Goal: Transaction & Acquisition: Purchase product/service

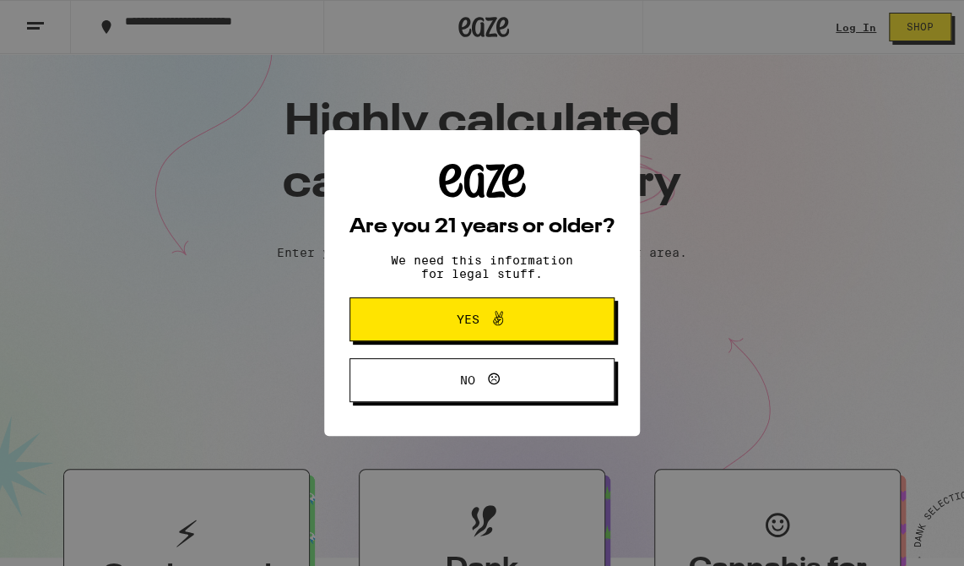
click at [687, 400] on div "Are you 21 years or older? We need this information for legal stuff. Yes No" at bounding box center [482, 283] width 964 height 566
click at [474, 398] on button "No" at bounding box center [482, 380] width 265 height 44
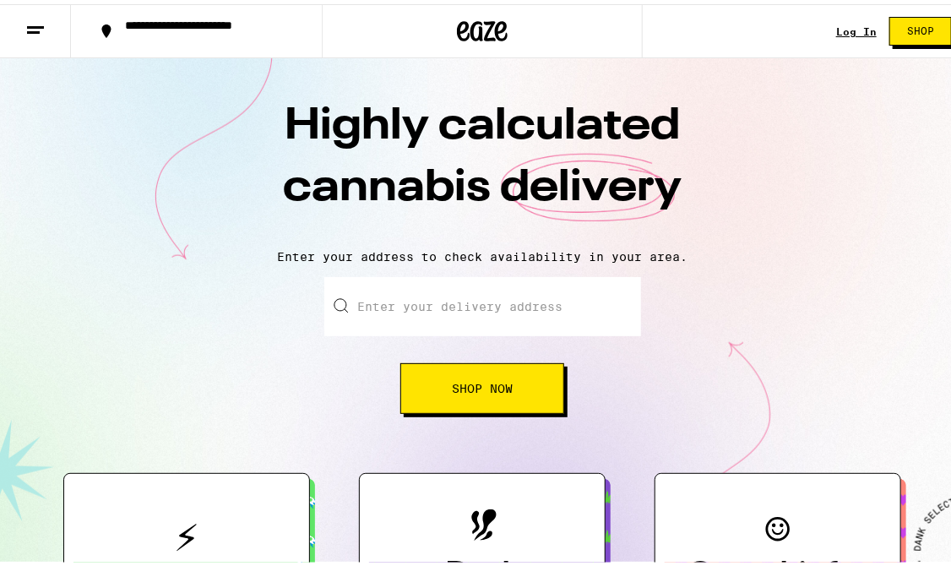
click at [490, 298] on input "Enter your delivery address" at bounding box center [482, 302] width 317 height 59
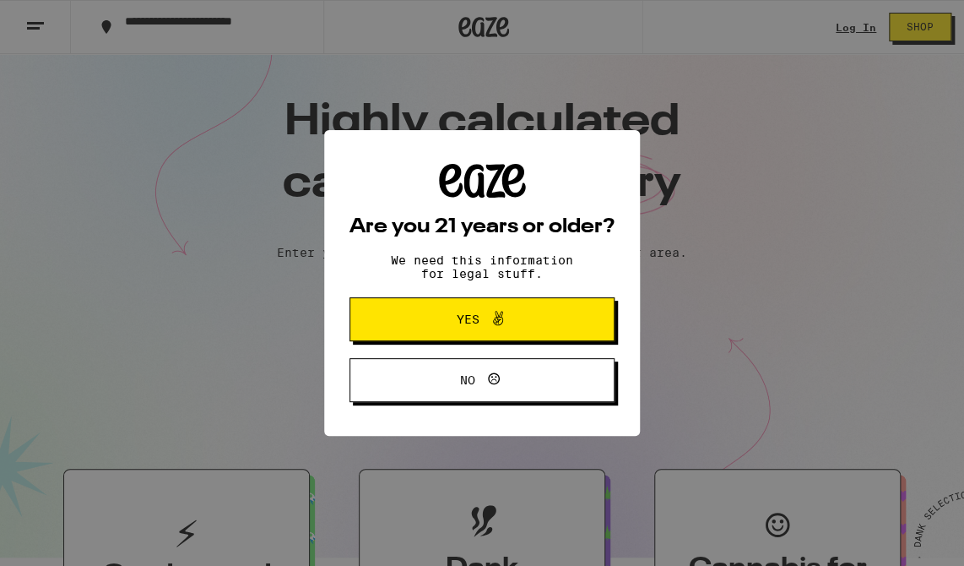
click at [540, 319] on span "Yes" at bounding box center [482, 319] width 128 height 22
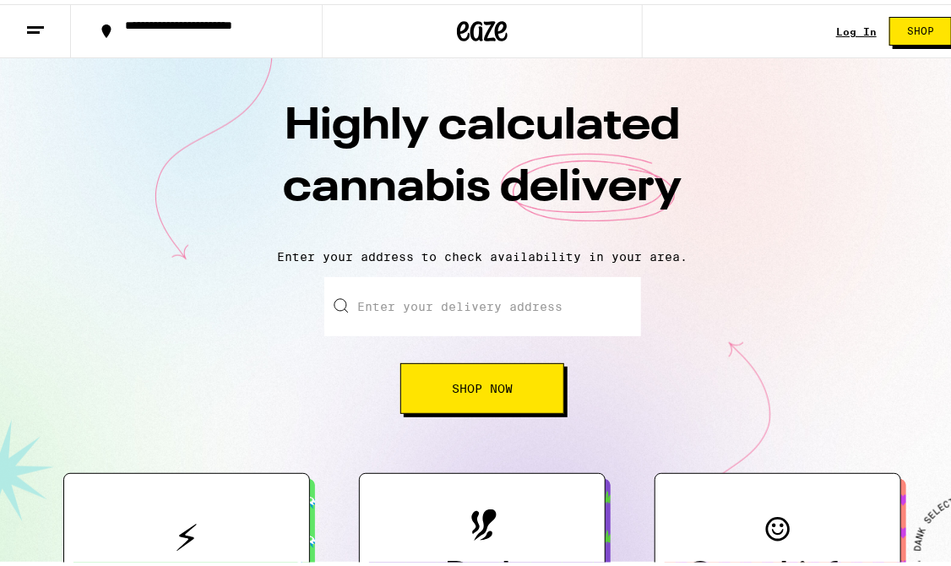
click at [438, 299] on input "Enter your delivery address" at bounding box center [482, 302] width 317 height 59
type input "S"
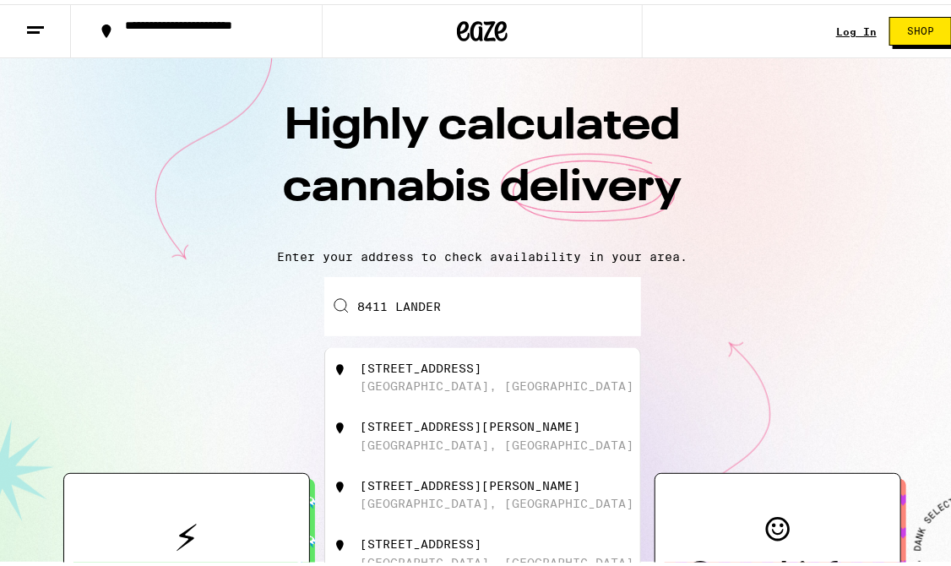
click at [431, 362] on div "[STREET_ADDRESS]" at bounding box center [421, 364] width 122 height 14
type input "[STREET_ADDRESS]"
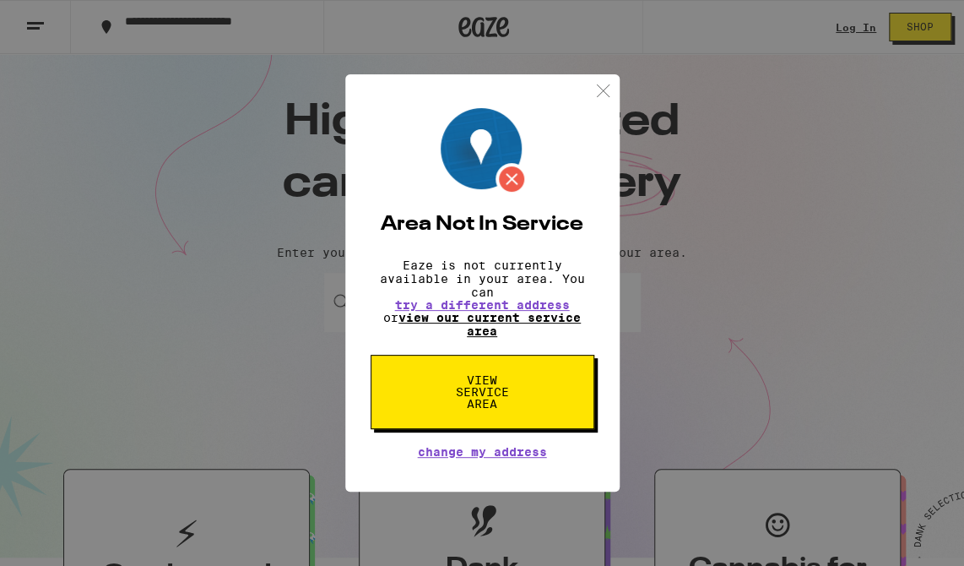
click at [502, 326] on link "view our current service area" at bounding box center [490, 324] width 182 height 27
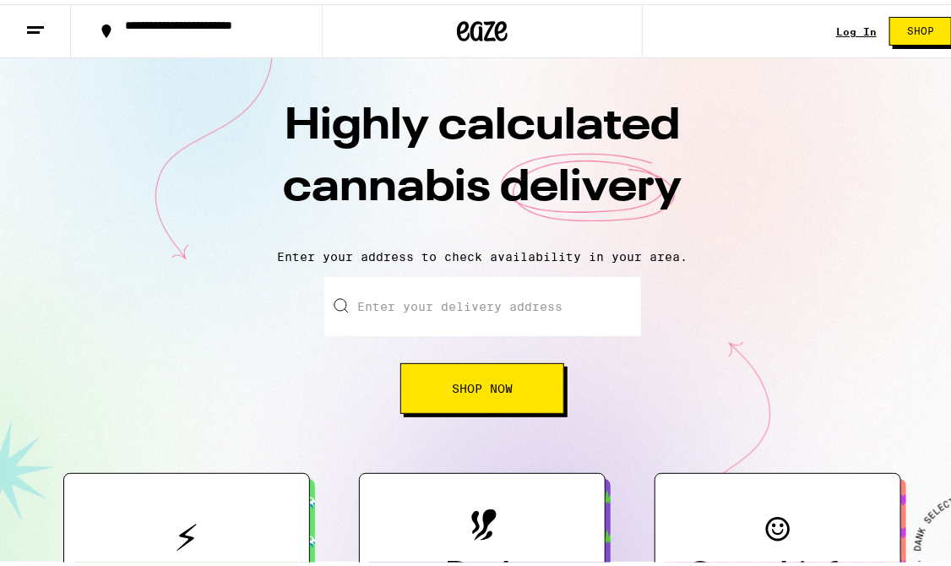
click at [486, 307] on input "Enter your delivery address" at bounding box center [482, 302] width 317 height 59
click at [488, 312] on input "Enter your delivery address" at bounding box center [482, 302] width 317 height 59
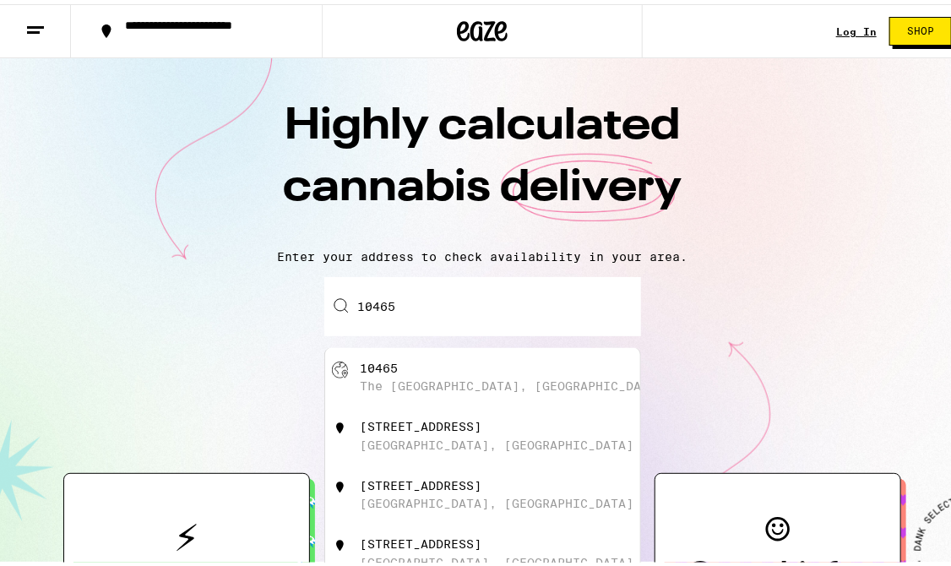
click at [488, 368] on div "[STREET_ADDRESS]" at bounding box center [510, 373] width 301 height 32
type input "[GEOGRAPHIC_DATA]"
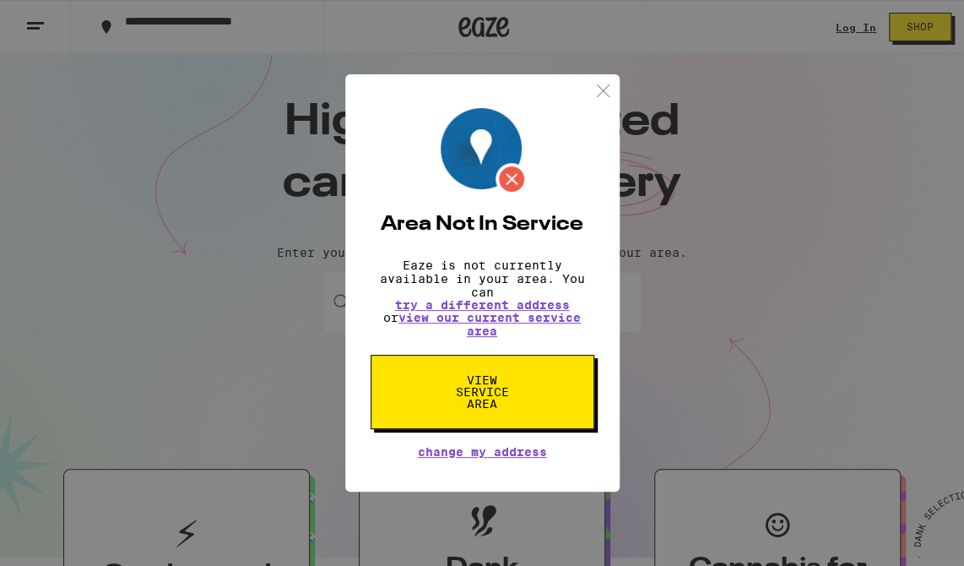
click at [486, 400] on span "View Service Area" at bounding box center [482, 391] width 87 height 35
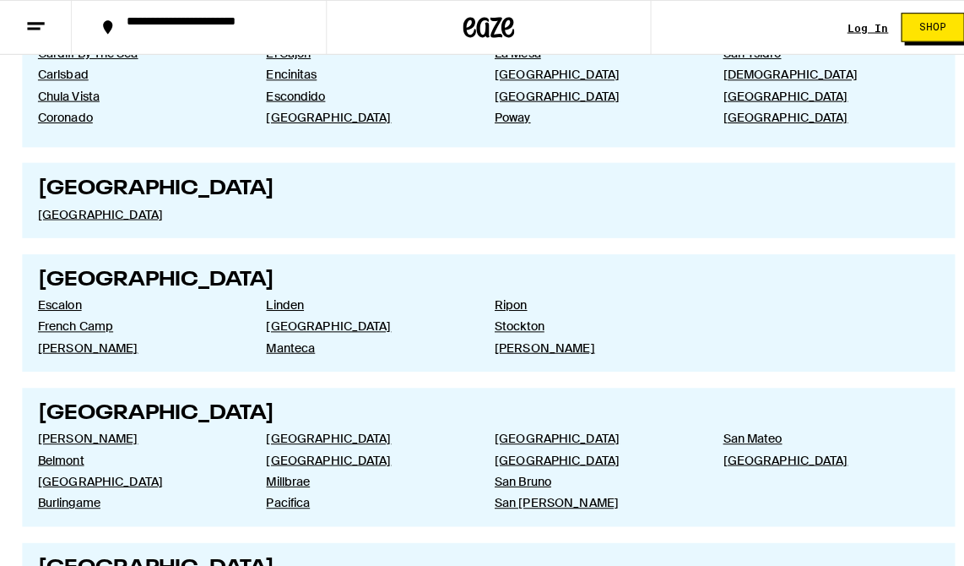
scroll to position [2265, 0]
